Goal: Task Accomplishment & Management: Manage account settings

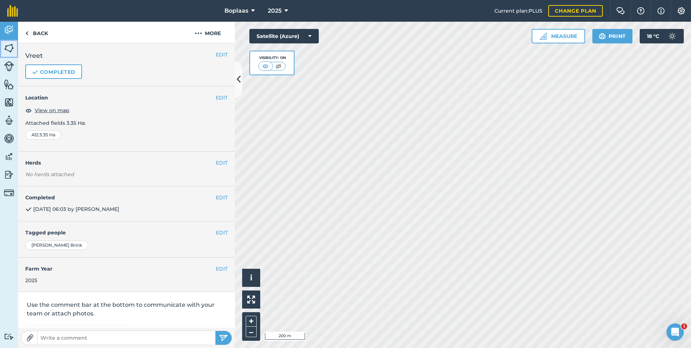
click at [9, 48] on img at bounding box center [9, 48] width 10 height 11
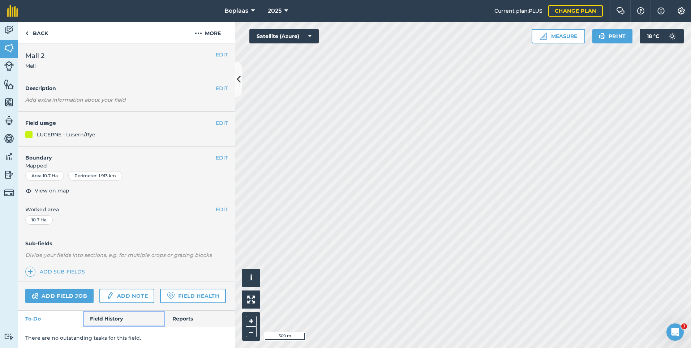
drag, startPoint x: 106, startPoint y: 338, endPoint x: 117, endPoint y: 300, distance: 39.6
click at [106, 326] on link "Field History" at bounding box center [124, 318] width 82 height 16
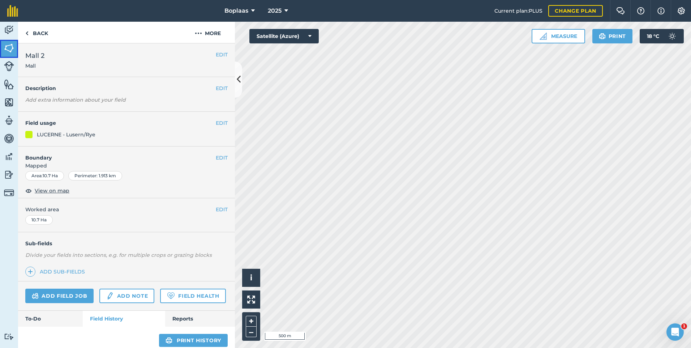
click at [5, 53] on link "Fields" at bounding box center [9, 49] width 18 height 18
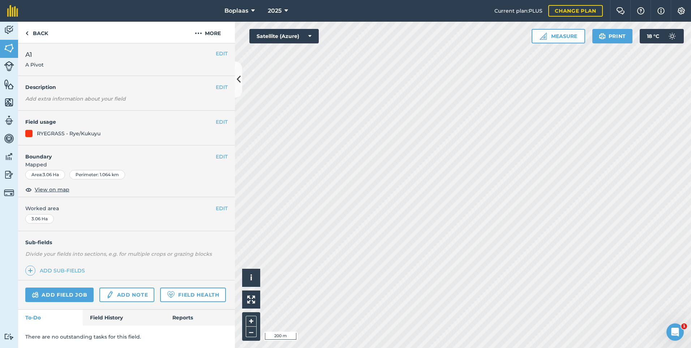
scroll to position [21, 0]
click at [106, 318] on link "Field History" at bounding box center [124, 317] width 82 height 16
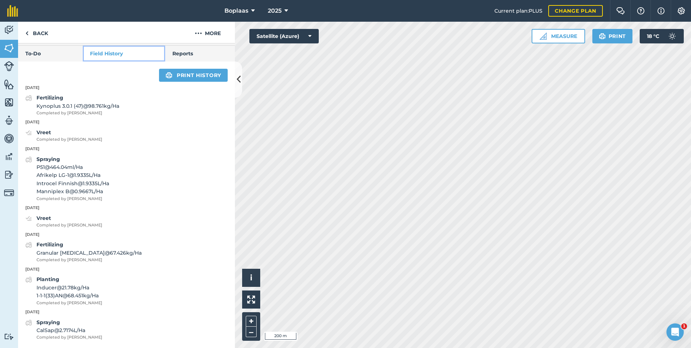
scroll to position [285, 0]
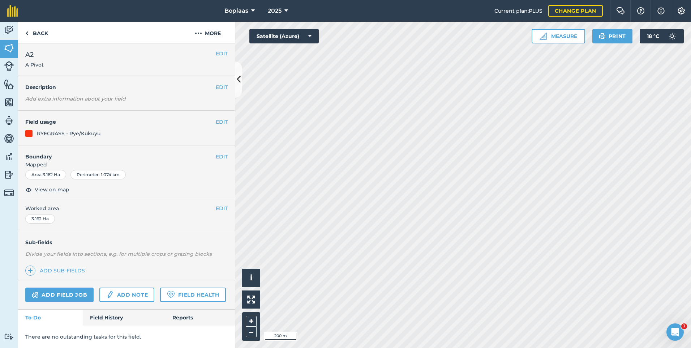
scroll to position [21, 0]
click at [96, 320] on link "Field History" at bounding box center [124, 317] width 82 height 16
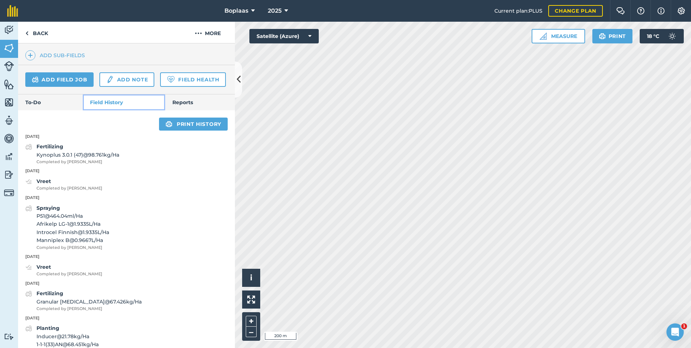
scroll to position [238, 0]
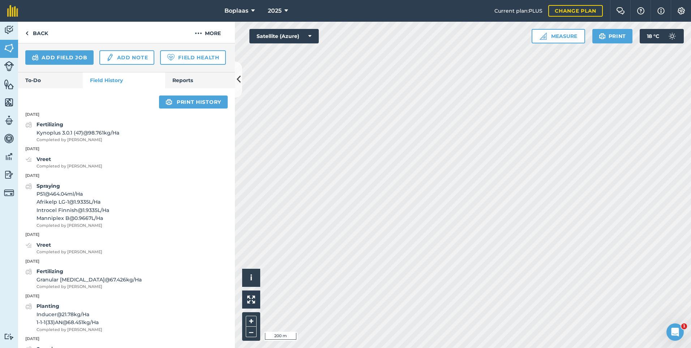
scroll to position [28, 0]
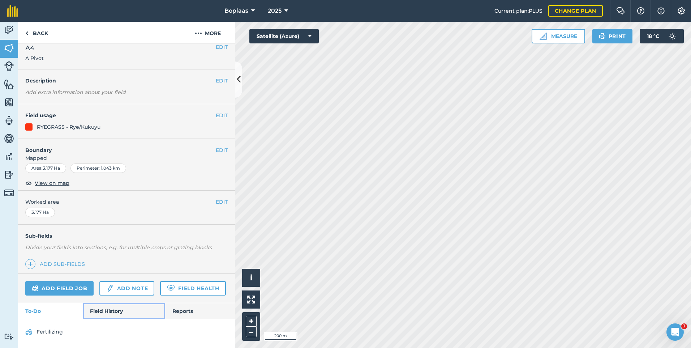
click at [106, 312] on link "Field History" at bounding box center [124, 311] width 82 height 16
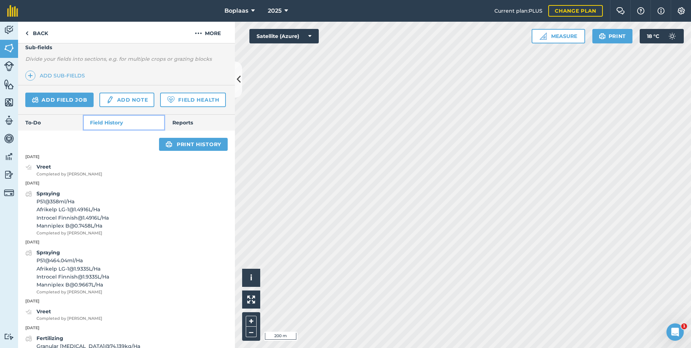
scroll to position [245, 0]
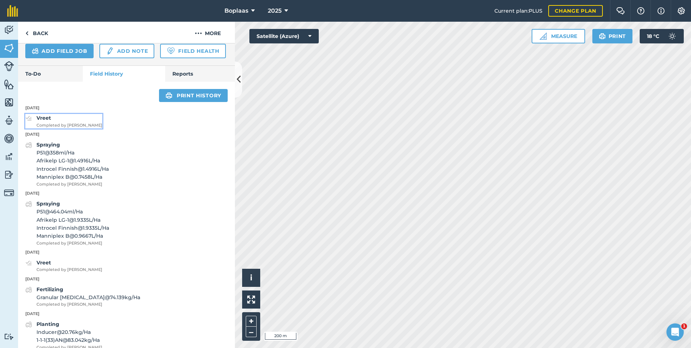
click at [61, 129] on span "Completed by [PERSON_NAME]" at bounding box center [70, 125] width 66 height 7
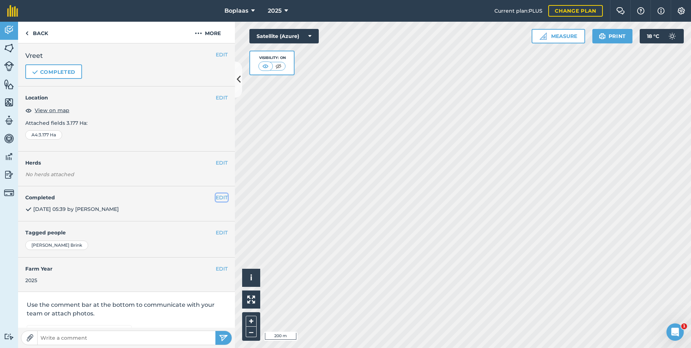
click at [219, 197] on button "EDIT" at bounding box center [222, 197] width 12 height 8
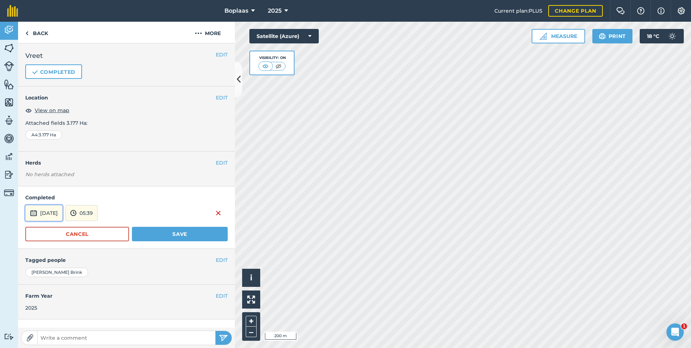
click at [53, 215] on button "[DATE]" at bounding box center [43, 213] width 37 height 16
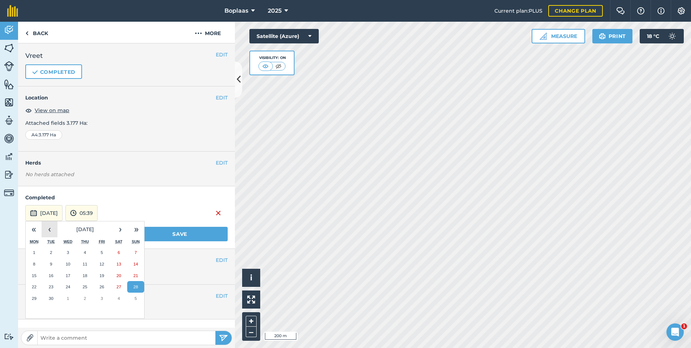
click at [53, 229] on button "‹" at bounding box center [50, 229] width 16 height 16
click at [83, 299] on abbr "28" at bounding box center [84, 298] width 5 height 5
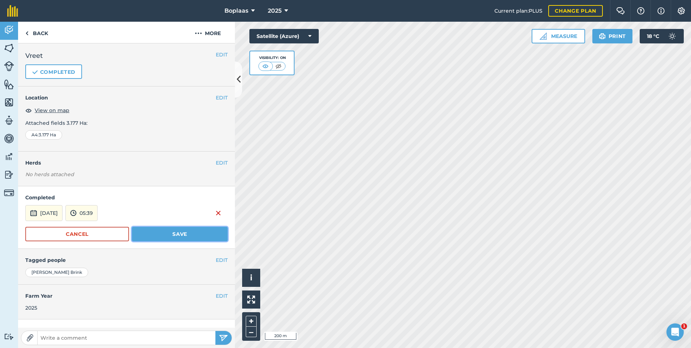
click at [167, 228] on button "Save" at bounding box center [180, 234] width 96 height 14
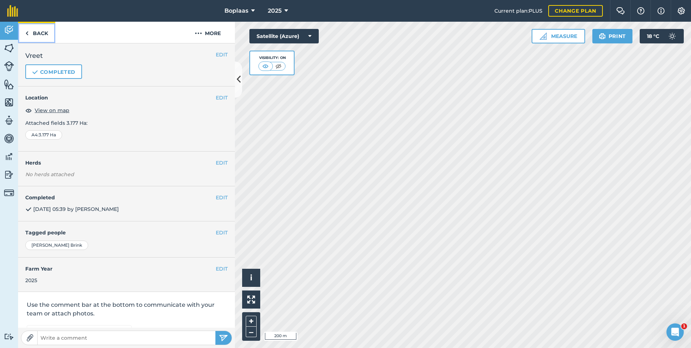
click at [36, 35] on link "Back" at bounding box center [36, 32] width 37 height 21
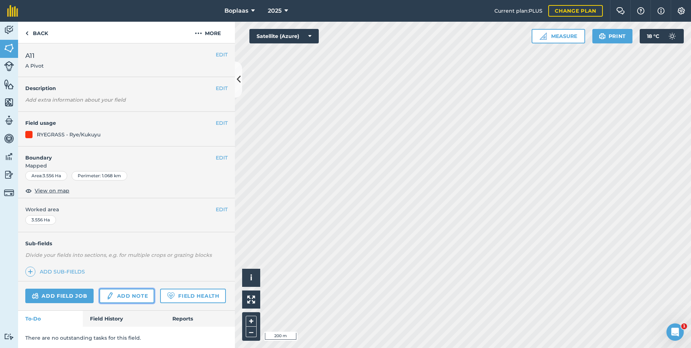
click at [135, 293] on link "Add note" at bounding box center [126, 295] width 55 height 14
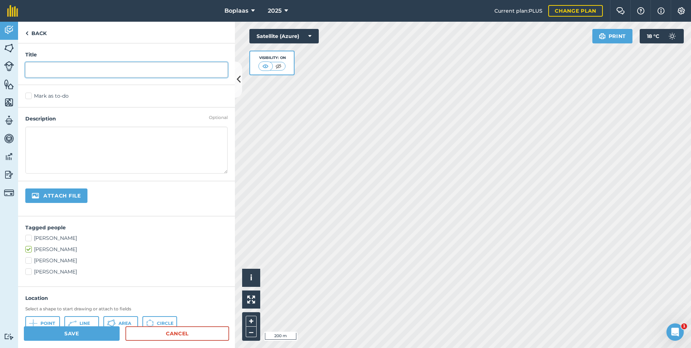
click at [74, 75] on input "text" at bounding box center [126, 69] width 202 height 15
type input "Vreet"
click at [30, 97] on label "Mark as to-do" at bounding box center [126, 96] width 202 height 8
click at [30, 97] on input "Mark as to-do" at bounding box center [27, 94] width 5 height 5
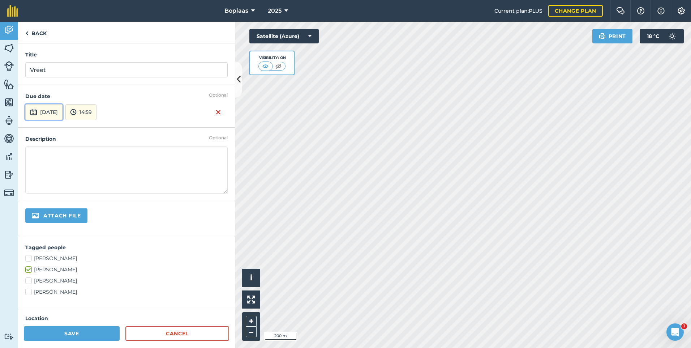
click at [63, 106] on button "[DATE]" at bounding box center [43, 112] width 37 height 16
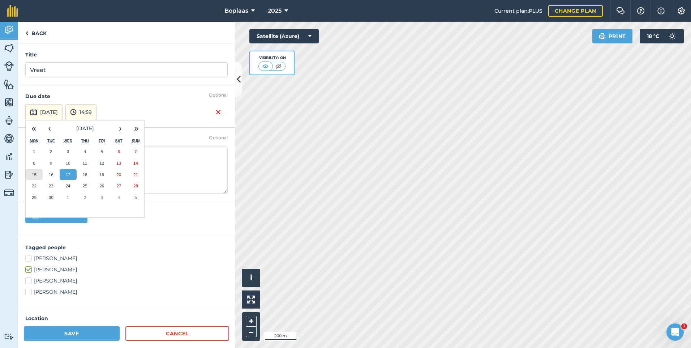
click at [36, 175] on abbr "15" at bounding box center [34, 174] width 5 height 5
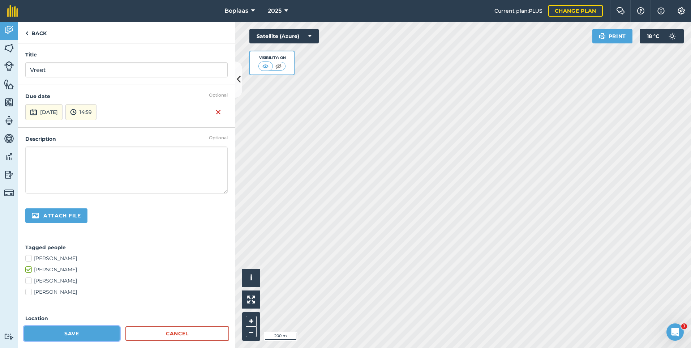
click at [78, 334] on button "Save" at bounding box center [72, 333] width 96 height 14
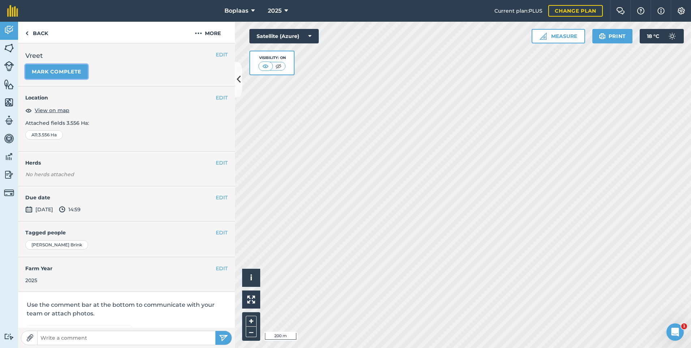
click at [60, 72] on button "Mark complete" at bounding box center [56, 71] width 63 height 14
click at [217, 198] on button "EDIT" at bounding box center [222, 197] width 12 height 8
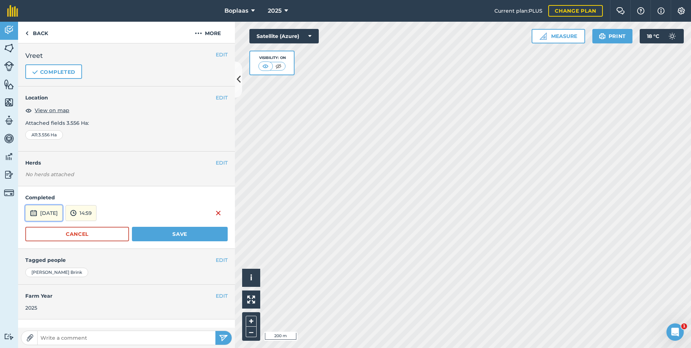
click at [38, 205] on button "[DATE]" at bounding box center [43, 213] width 37 height 16
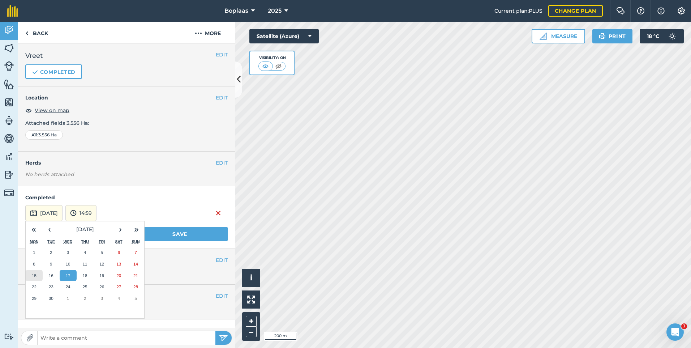
click at [29, 276] on button "15" at bounding box center [34, 276] width 17 height 12
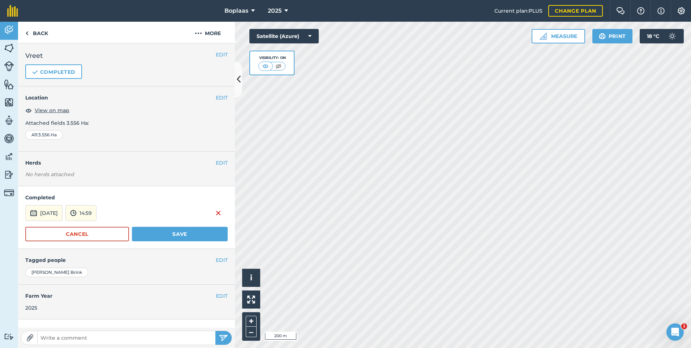
click at [163, 225] on form "Completed [DATE] 14:59 Cancel Save" at bounding box center [126, 217] width 202 height 48
click at [166, 233] on button "Save" at bounding box center [180, 234] width 96 height 14
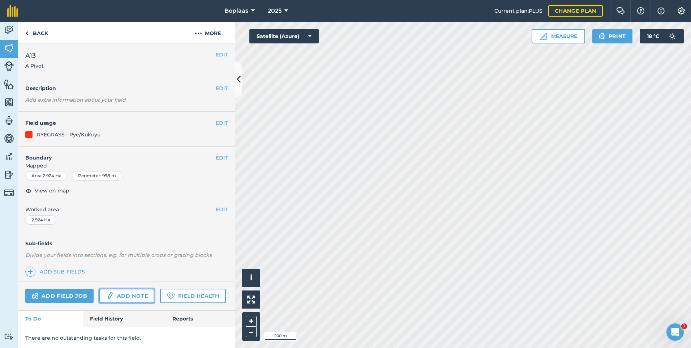
click at [129, 292] on link "Add note" at bounding box center [126, 295] width 55 height 14
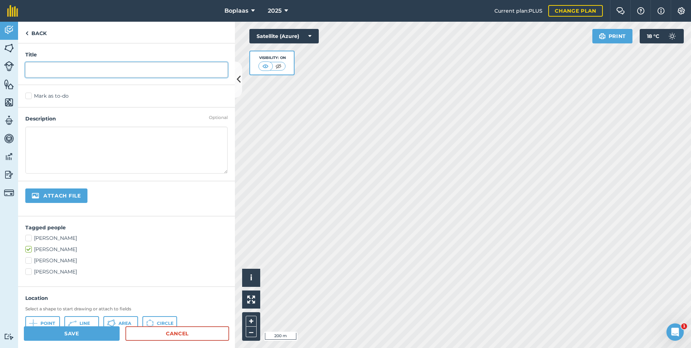
click at [80, 69] on input "text" at bounding box center [126, 69] width 202 height 15
type input "Vreet"
click at [32, 98] on label "Mark as to-do" at bounding box center [126, 96] width 202 height 8
click at [30, 97] on input "Mark as to-do" at bounding box center [27, 94] width 5 height 5
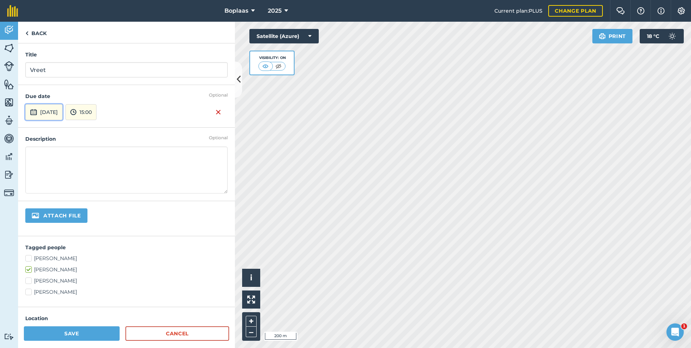
click at [63, 111] on button "[DATE]" at bounding box center [43, 112] width 37 height 16
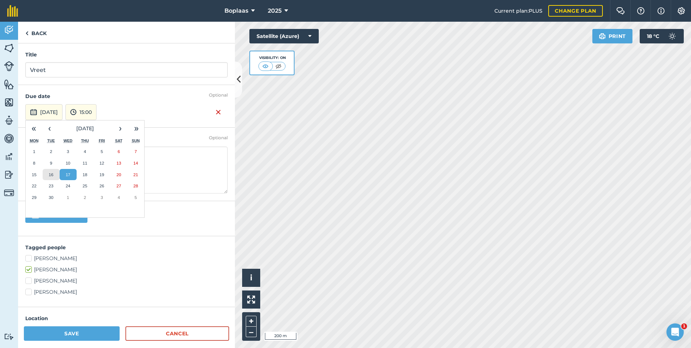
click at [54, 173] on button "16" at bounding box center [51, 175] width 17 height 12
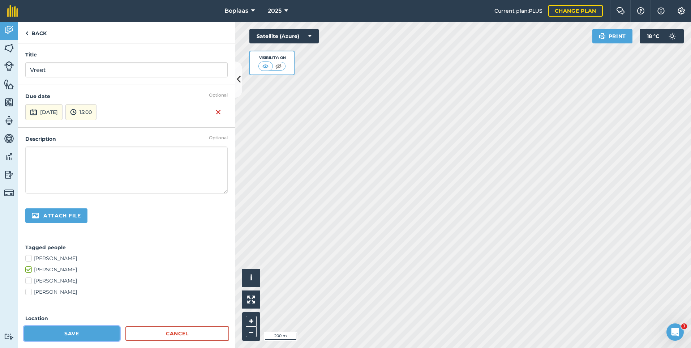
drag, startPoint x: 70, startPoint y: 336, endPoint x: 83, endPoint y: 323, distance: 18.4
click at [69, 336] on button "Save" at bounding box center [72, 333] width 96 height 14
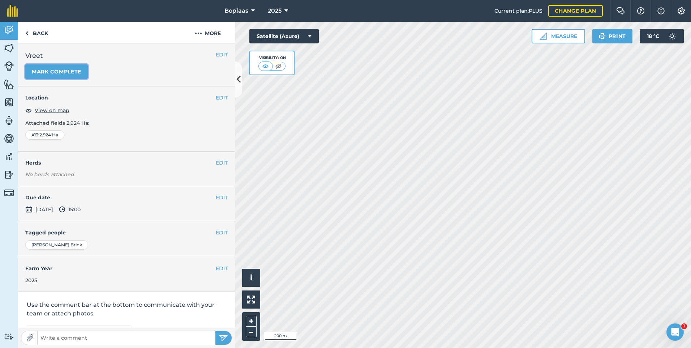
click at [68, 70] on button "Mark complete" at bounding box center [56, 71] width 63 height 14
click at [216, 196] on button "EDIT" at bounding box center [222, 197] width 12 height 8
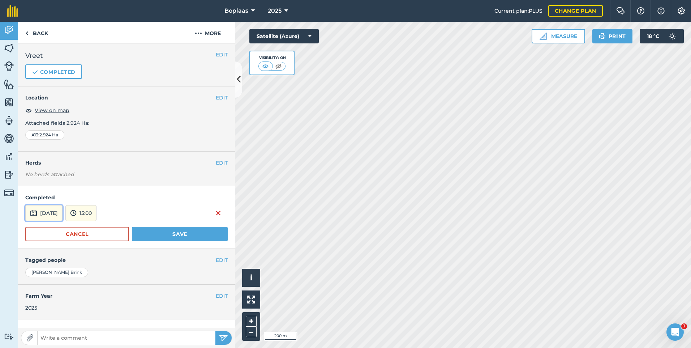
click at [63, 213] on button "[DATE]" at bounding box center [43, 213] width 37 height 16
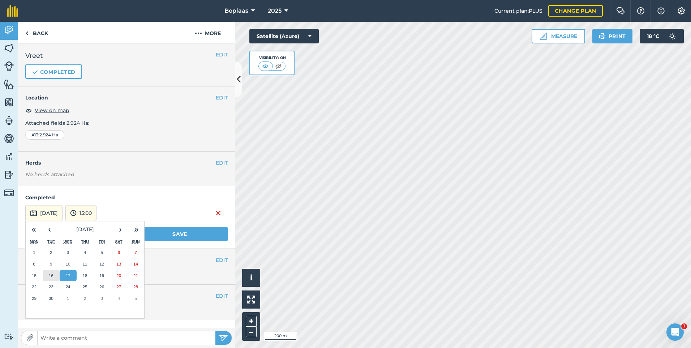
click at [53, 274] on abbr "16" at bounding box center [51, 275] width 5 height 5
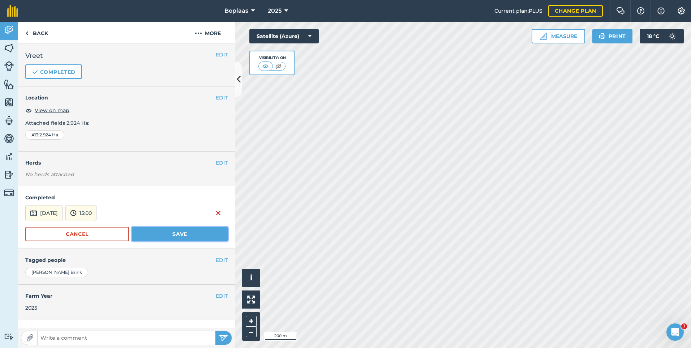
click at [186, 234] on button "Save" at bounding box center [180, 234] width 96 height 14
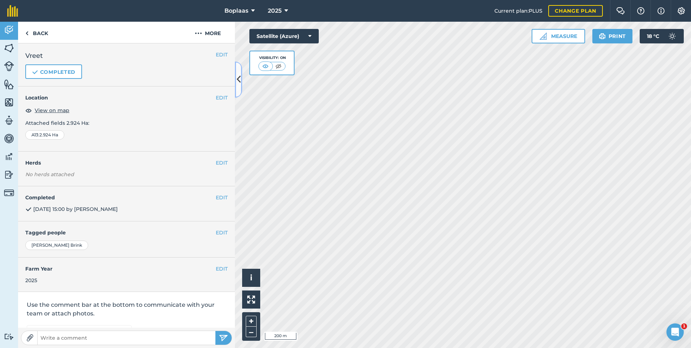
click at [238, 82] on icon at bounding box center [239, 79] width 4 height 13
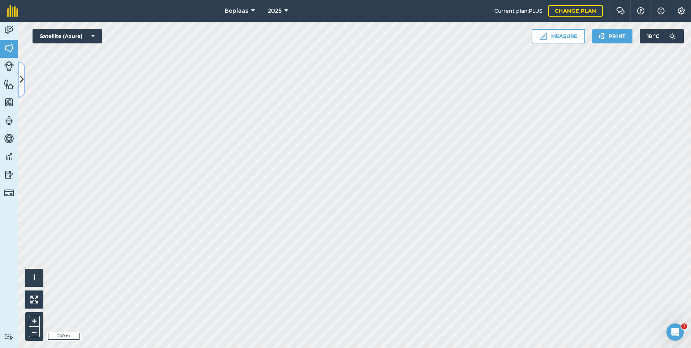
click at [21, 85] on icon at bounding box center [22, 79] width 4 height 13
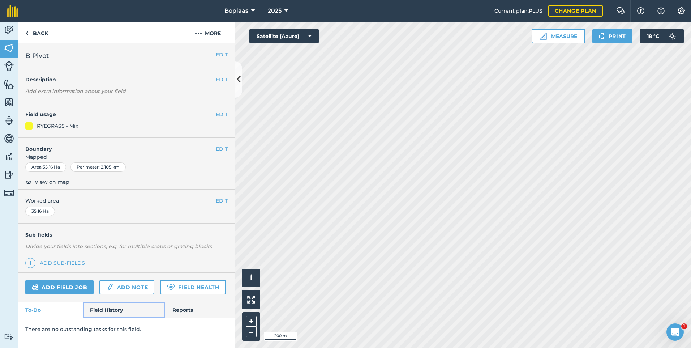
click at [111, 305] on link "Field History" at bounding box center [124, 310] width 82 height 16
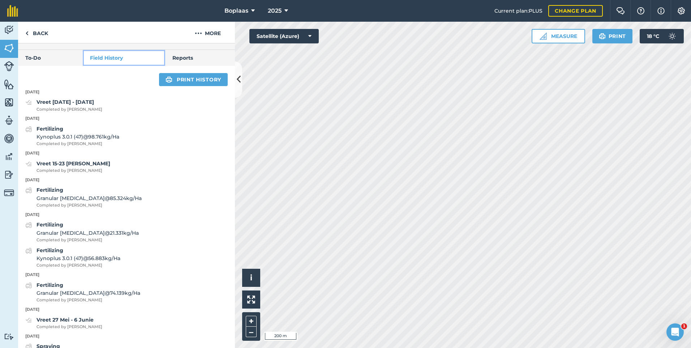
scroll to position [253, 0]
